Goal: Task Accomplishment & Management: Complete application form

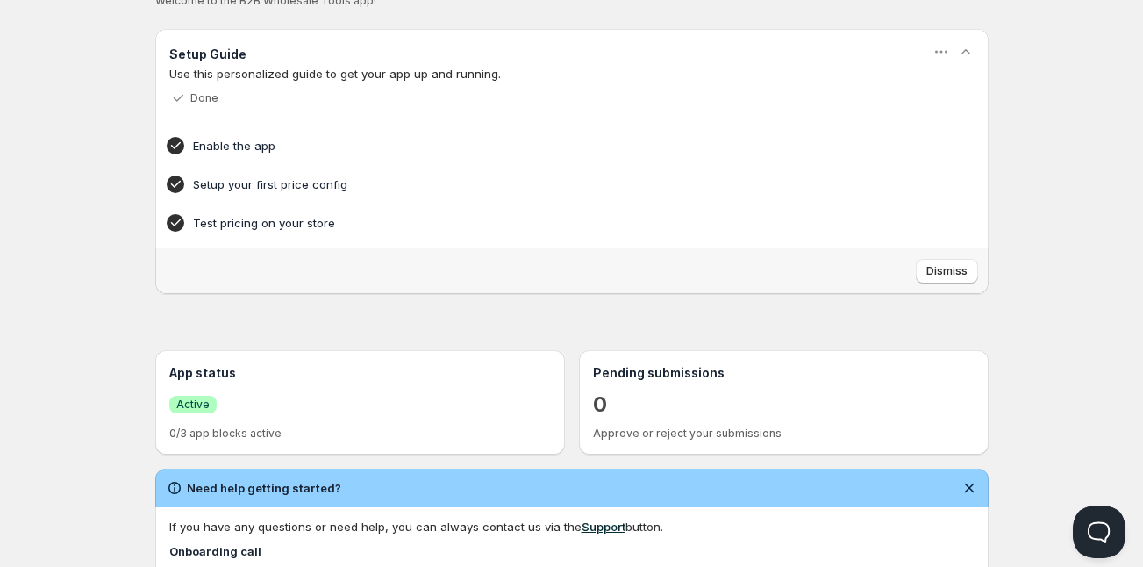
scroll to position [53, 0]
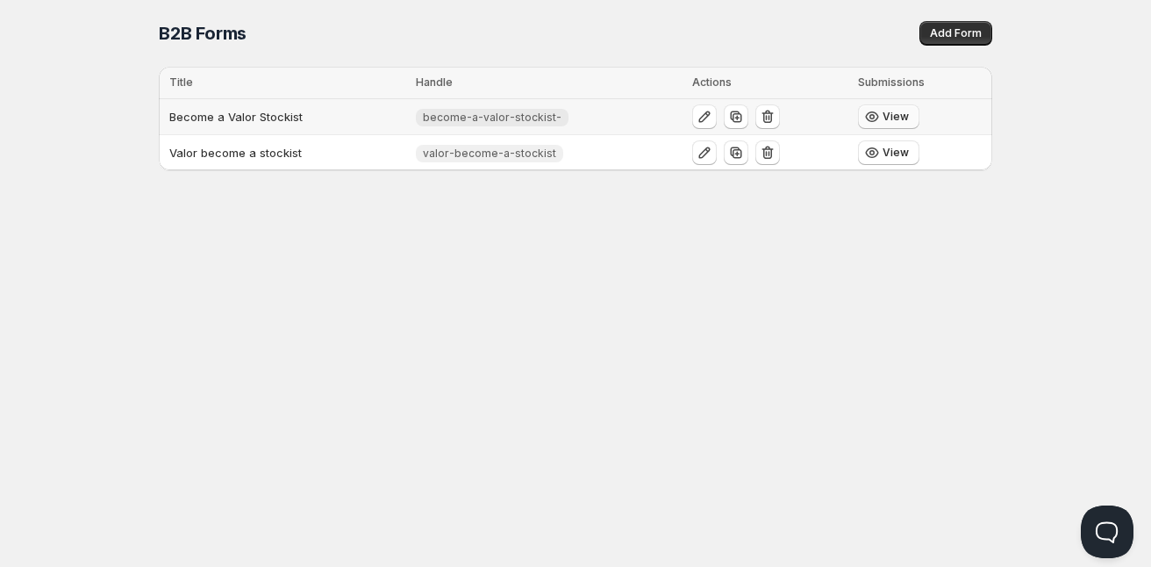
click at [889, 118] on span "View" at bounding box center [895, 117] width 26 height 14
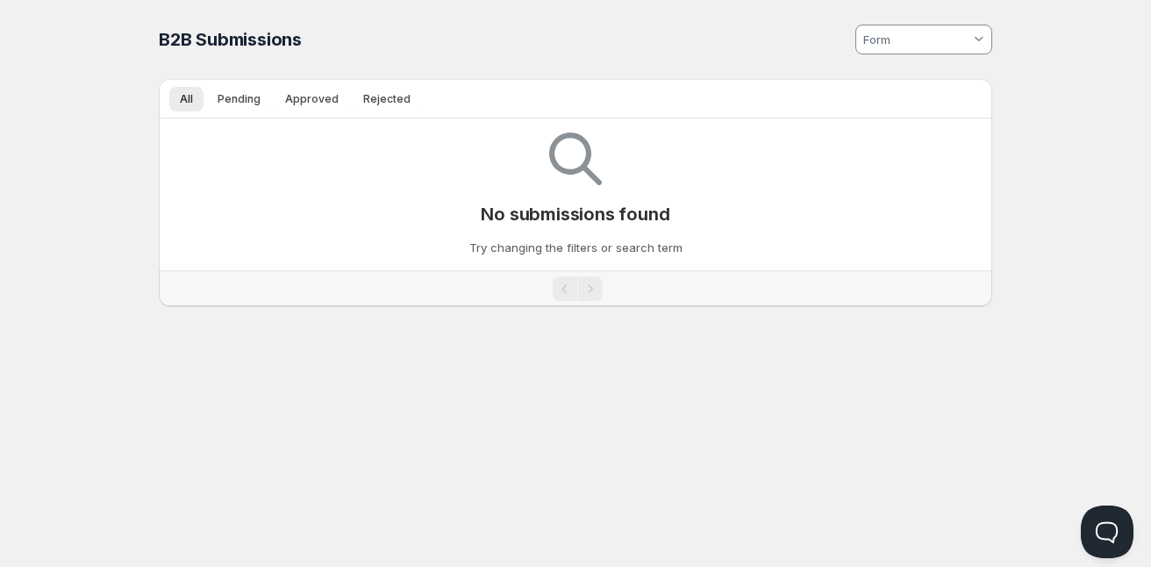
type input "become-a-valor-stockist-"
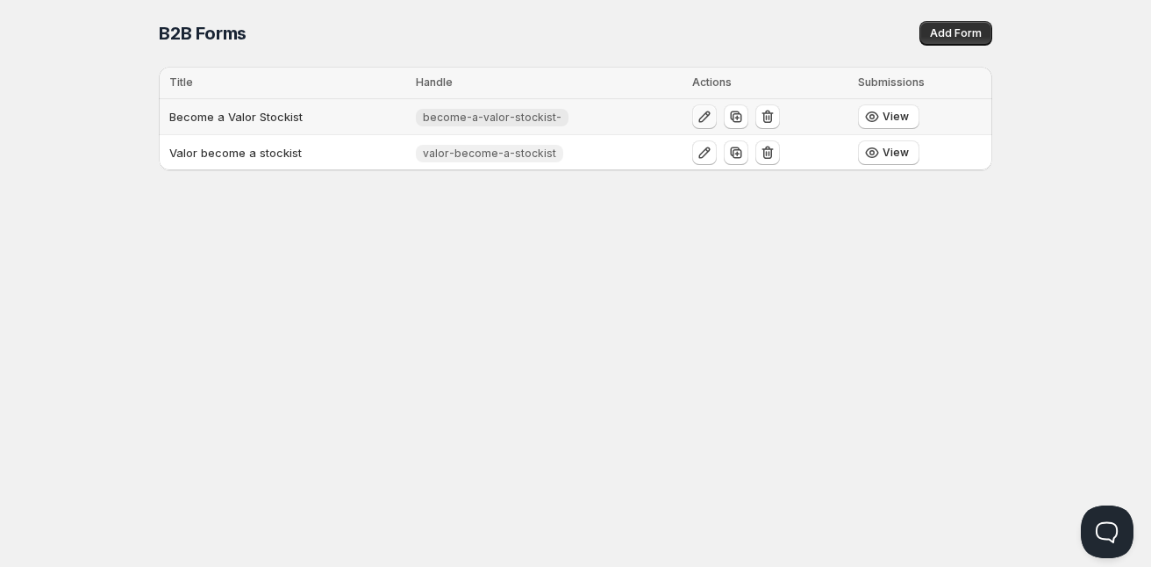
click at [697, 113] on icon "button" at bounding box center [705, 117] width 18 height 18
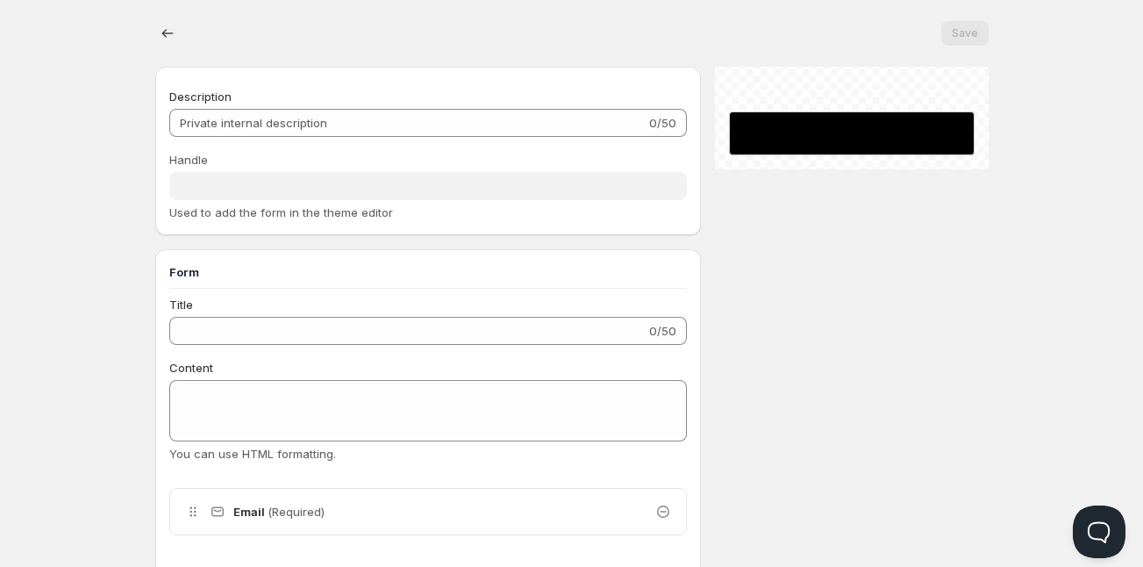
type input "Become a Valor Stockist"
type input "become-a-valor-stockist-"
type input "Join The Valor Family"
type input "SUBMIT"
radio input "true"
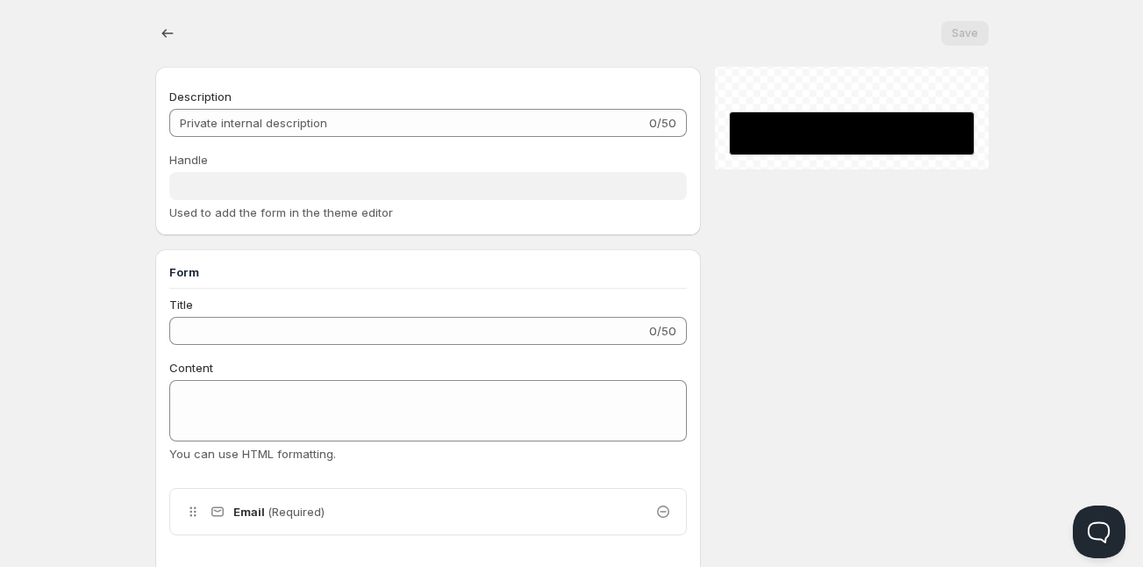
checkbox input "true"
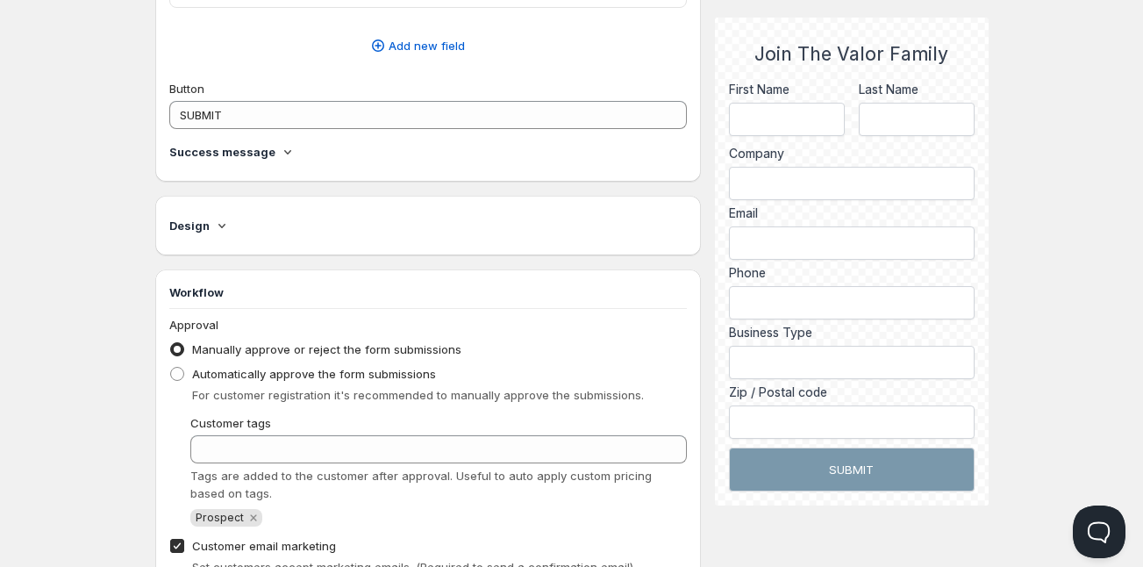
scroll to position [851, 0]
click at [218, 225] on icon at bounding box center [221, 227] width 7 height 4
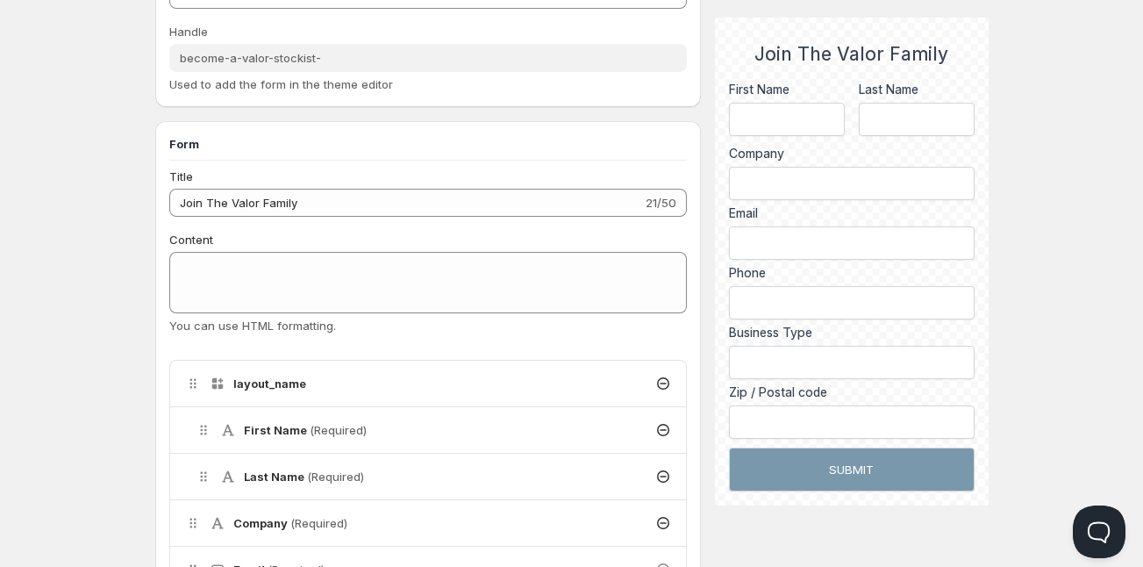
scroll to position [0, 0]
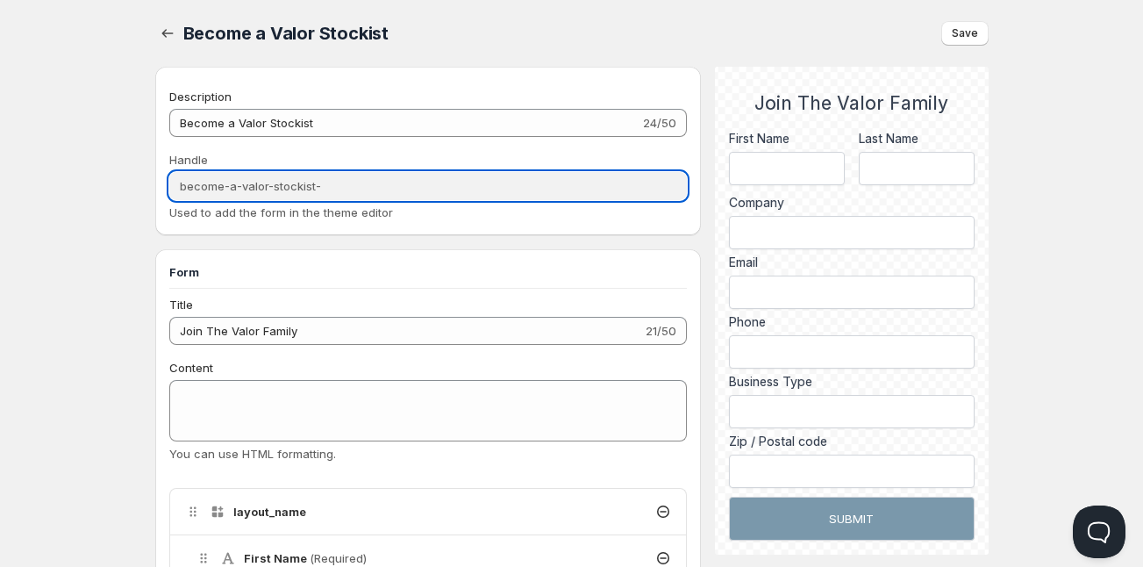
drag, startPoint x: 346, startPoint y: 187, endPoint x: 164, endPoint y: 184, distance: 182.5
click at [164, 183] on div "Description Become a Valor Stockist 24/50 Handle become-a-valor-stockist- Used …" at bounding box center [428, 151] width 546 height 168
click at [324, 196] on input "become-a-valor-stockist-" at bounding box center [428, 186] width 518 height 28
drag, startPoint x: 349, startPoint y: 188, endPoint x: 161, endPoint y: 175, distance: 188.1
click at [161, 175] on div "Description Become a Valor Stockist 24/50 Handle become-a-valor-stockist- Used …" at bounding box center [428, 151] width 546 height 168
